Goal: Task Accomplishment & Management: Complete application form

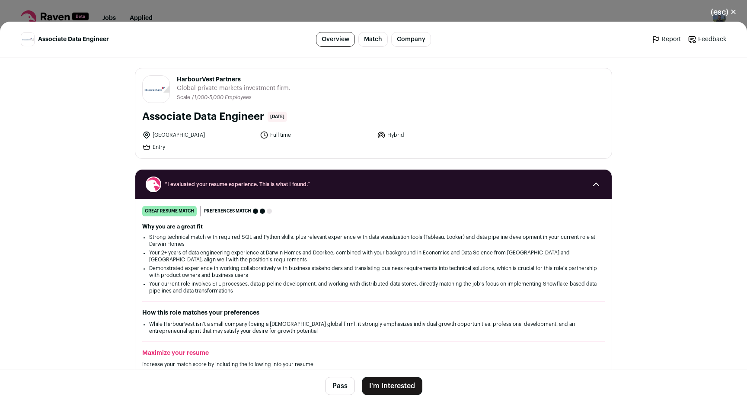
click at [381, 386] on button "I'm Interested" at bounding box center [392, 386] width 61 height 18
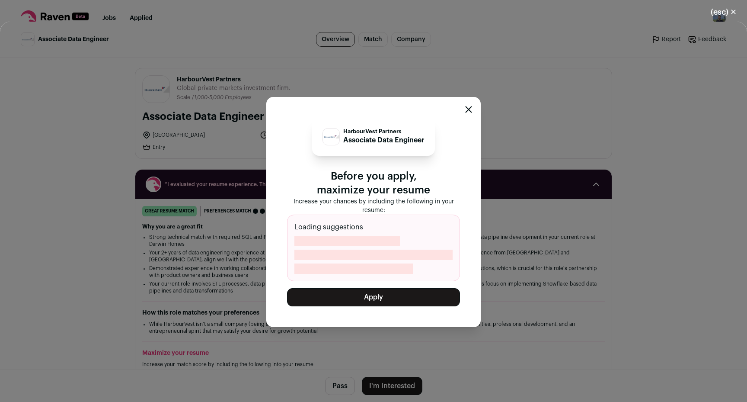
click at [382, 294] on button "Apply" at bounding box center [373, 297] width 173 height 18
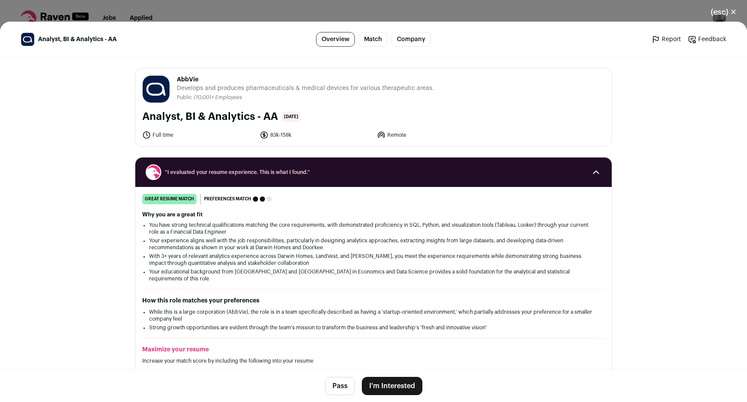
click at [376, 384] on button "I'm Interested" at bounding box center [392, 386] width 61 height 18
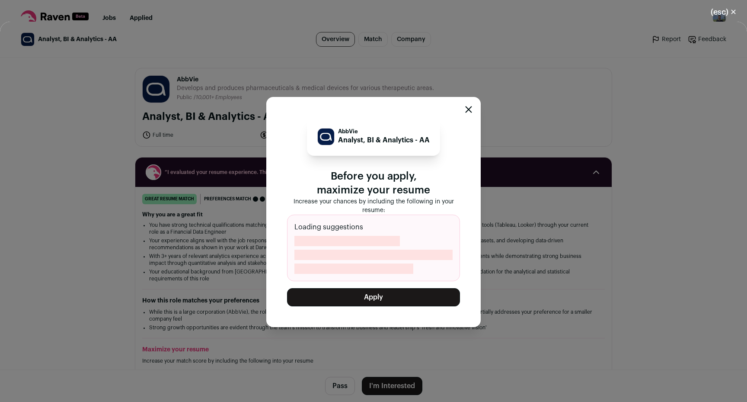
click at [387, 294] on button "Apply" at bounding box center [373, 297] width 173 height 18
